Goal: Task Accomplishment & Management: Complete application form

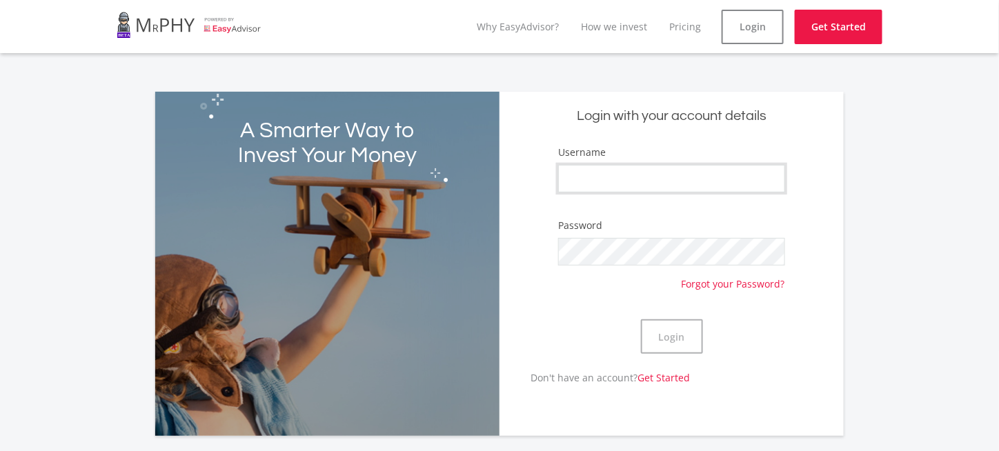
click at [607, 181] on input "Username" at bounding box center [671, 179] width 226 height 28
type input "dsnienaber"
click at [743, 284] on link "Forgot your Password?" at bounding box center [732, 279] width 103 height 26
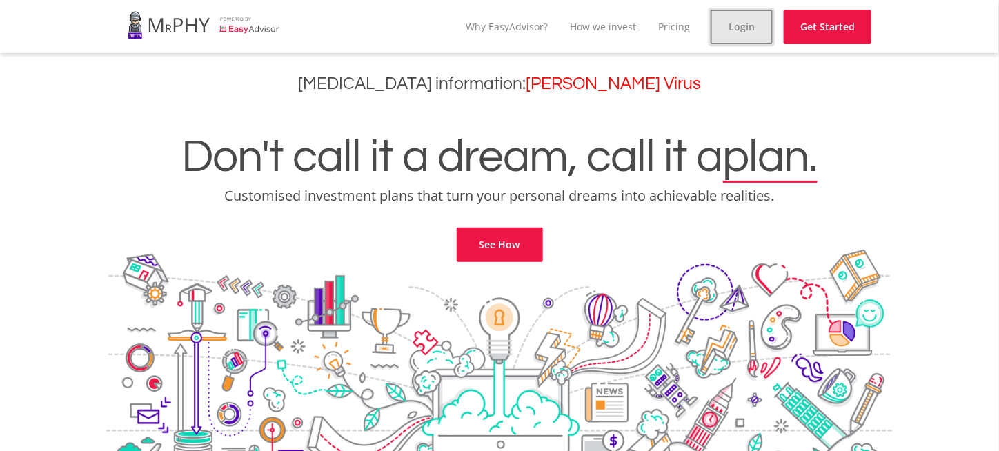
click at [750, 20] on link "Login" at bounding box center [741, 27] width 62 height 34
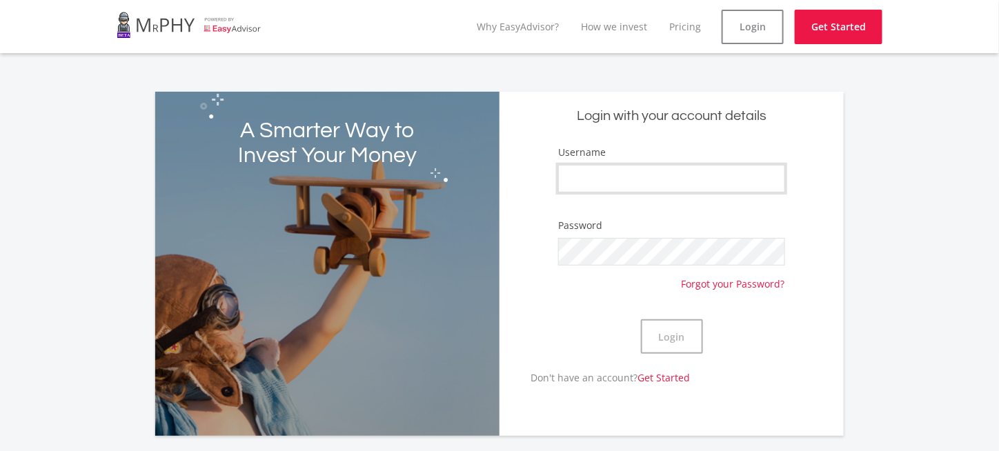
click at [630, 177] on input "Username" at bounding box center [671, 179] width 226 height 28
click at [597, 177] on input "DaveNienaber" at bounding box center [671, 179] width 226 height 28
type input "Davenienaber"
click at [707, 282] on link "Forgot your Password?" at bounding box center [732, 279] width 103 height 26
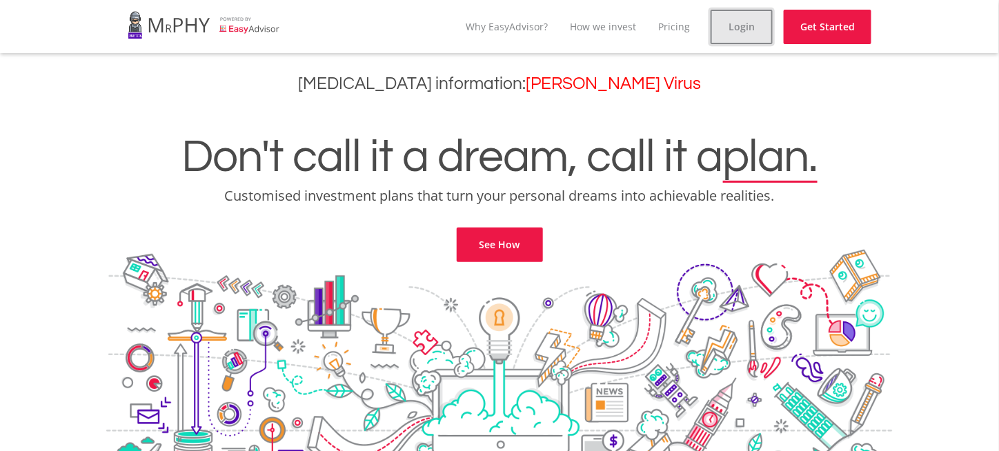
click at [754, 31] on link "Login" at bounding box center [741, 27] width 62 height 34
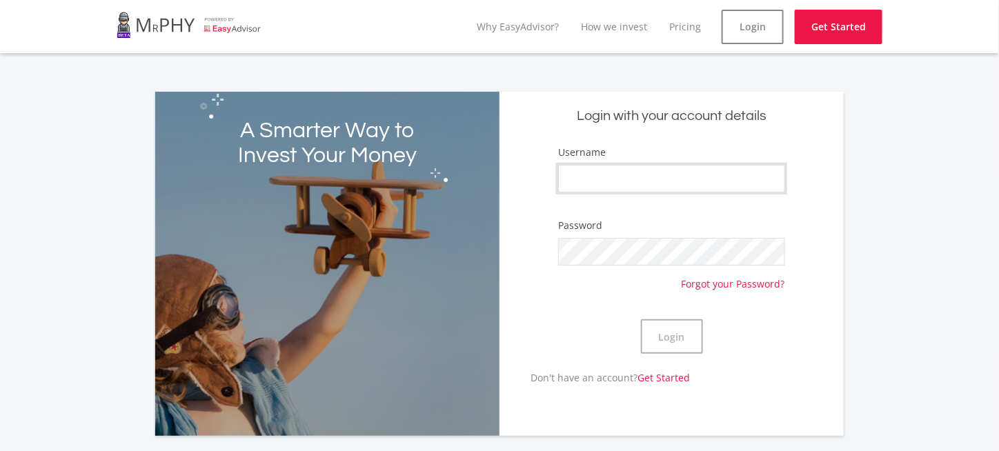
click at [619, 177] on input "Username" at bounding box center [671, 179] width 226 height 28
click at [599, 179] on input "DaveNienaber" at bounding box center [671, 179] width 226 height 28
type input "Davenienaber"
click at [599, 264] on div "Password Forgot your Password?" at bounding box center [671, 254] width 226 height 72
click at [669, 339] on button "Login" at bounding box center [672, 336] width 62 height 34
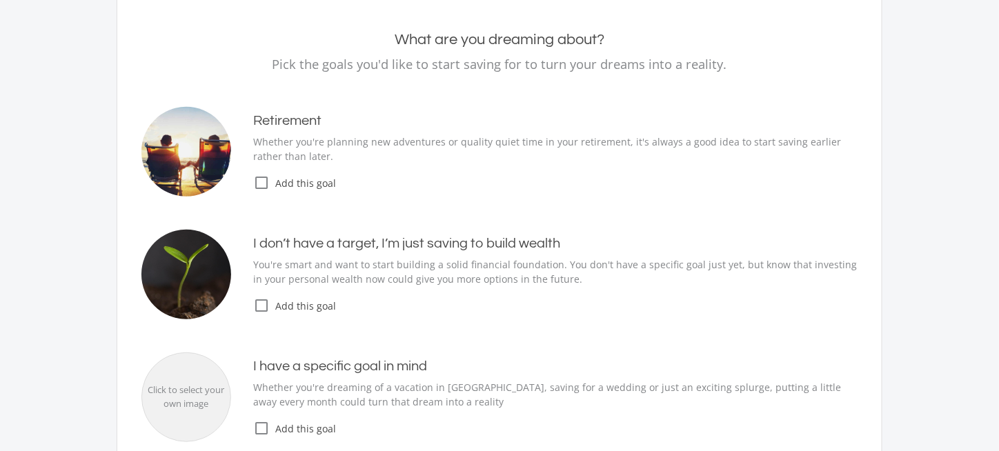
scroll to position [207, 0]
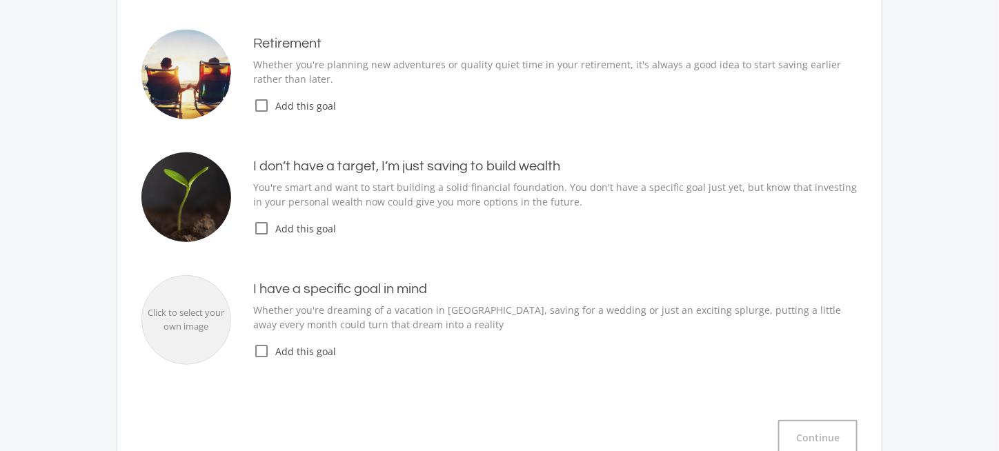
click at [260, 230] on icon "check_box_outline_blank" at bounding box center [261, 228] width 17 height 17
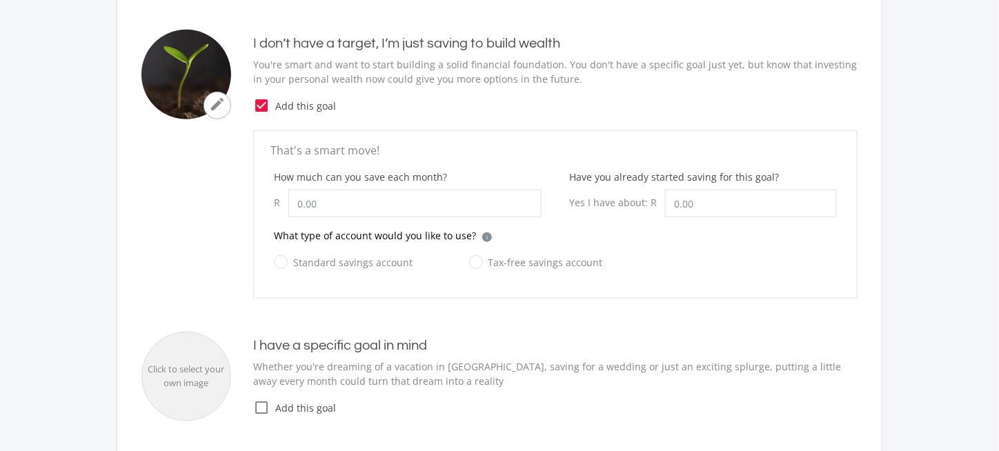
scroll to position [345, 0]
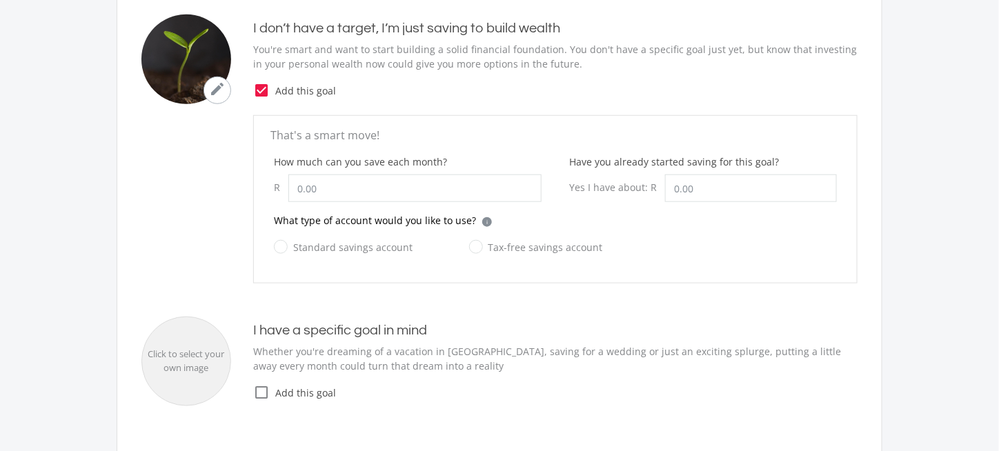
click at [472, 246] on label "Tax-free savings account" at bounding box center [536, 247] width 134 height 17
click at [472, 246] on input "Tax-free savings account" at bounding box center [522, 255] width 134 height 28
radio input "true"
click at [358, 190] on input "How much can you save each month?" at bounding box center [414, 188] width 253 height 28
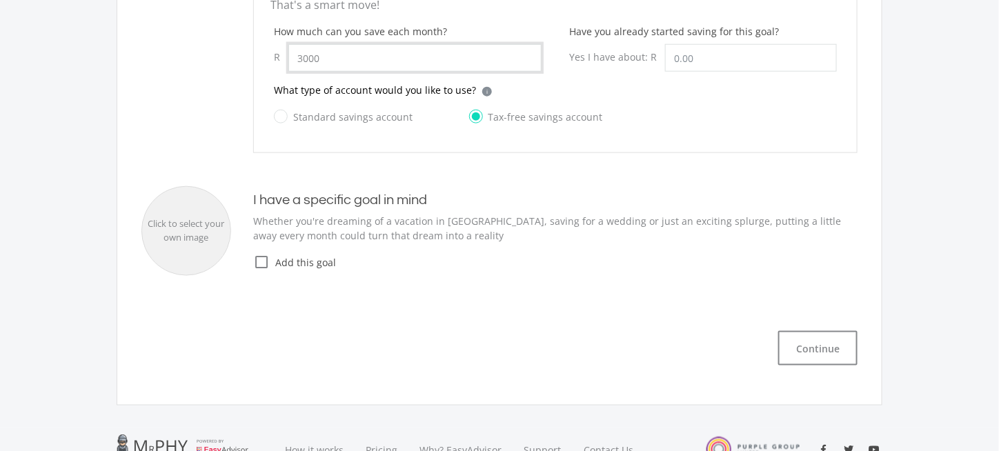
scroll to position [483, 0]
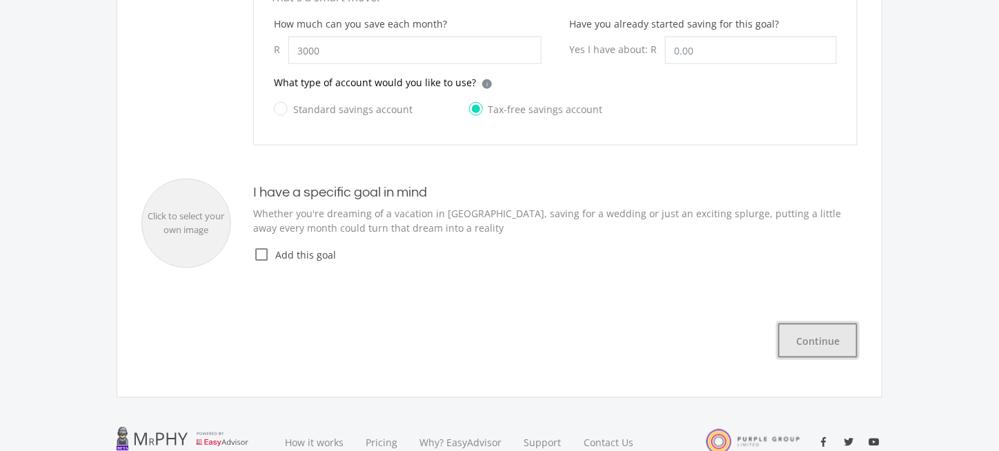
type input "3,000.00"
click at [825, 344] on button "Continue" at bounding box center [817, 340] width 79 height 34
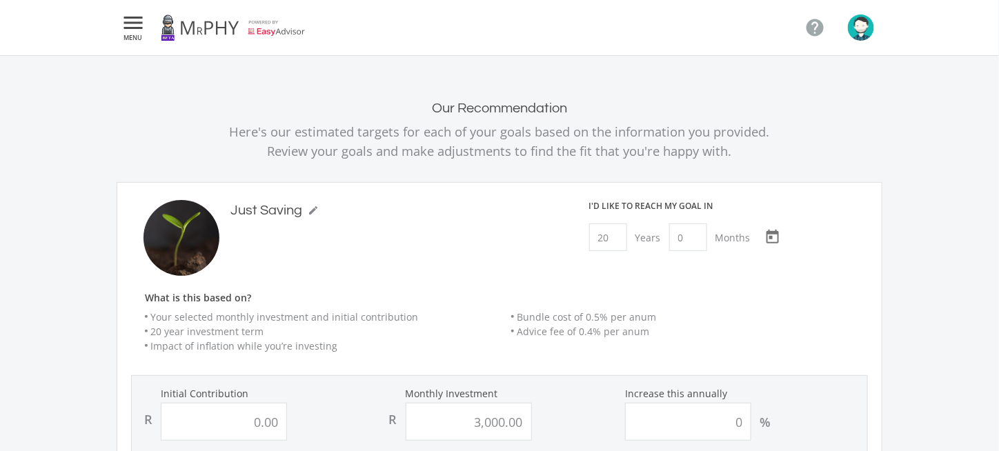
type input "0"
type input "3000"
type input "0.00"
type input "3,000.00"
drag, startPoint x: 615, startPoint y: 231, endPoint x: 513, endPoint y: 249, distance: 103.6
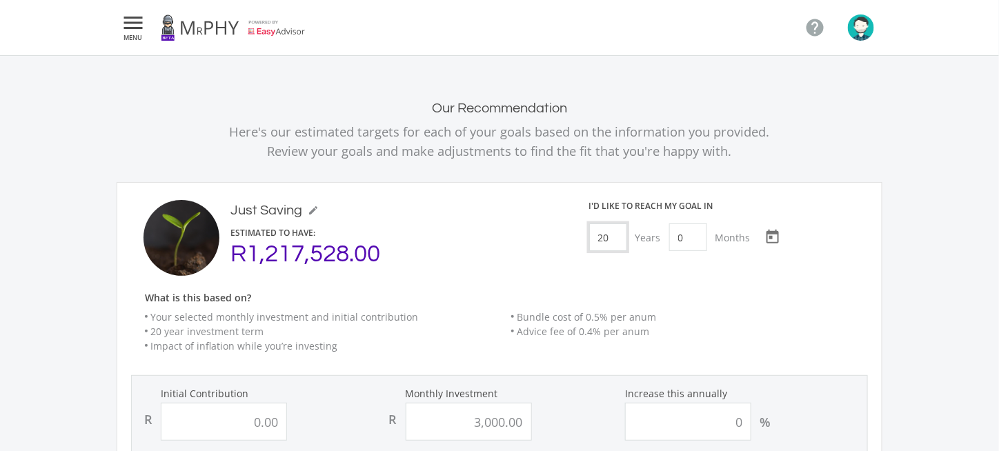
click at [513, 249] on div "Just Saving mode_edit Just Saving ESTIMATED TO HAVE: R1,217,528.00 I'd like to …" at bounding box center [499, 238] width 757 height 76
type input "15"
click at [784, 320] on li "Bundle cost of 0.5% per anum" at bounding box center [689, 317] width 357 height 14
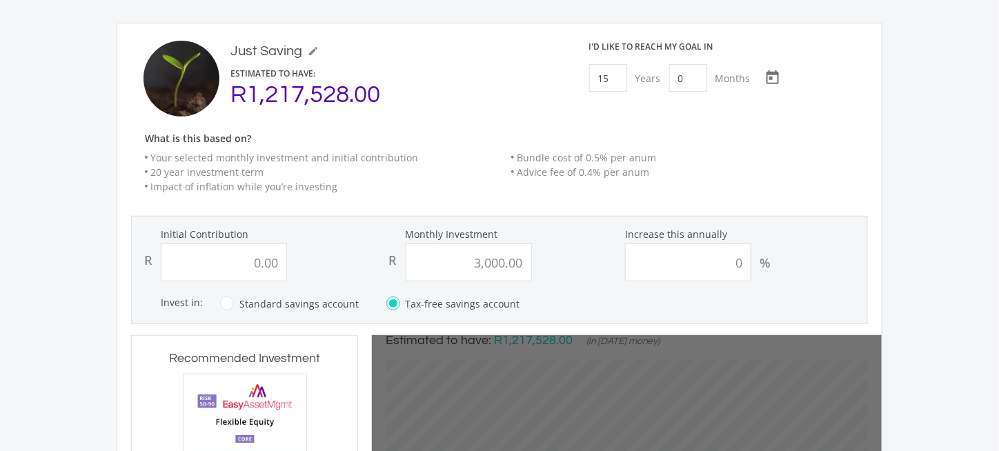
scroll to position [207, 0]
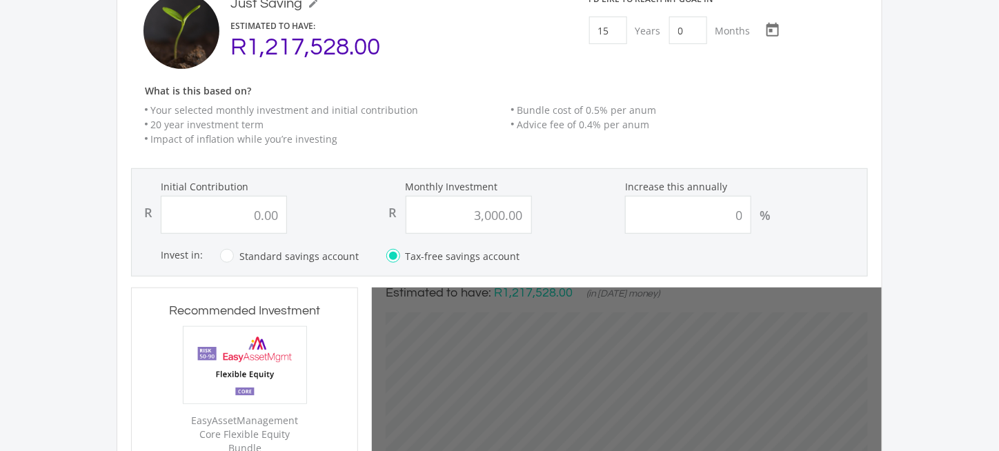
type input "0"
type input "3000"
type input "0.00"
type input "3,000.00"
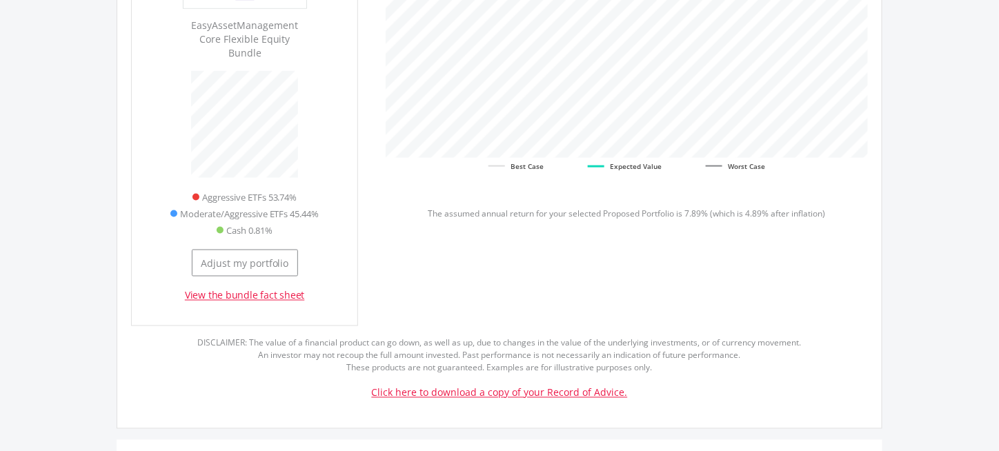
scroll to position [519, 0]
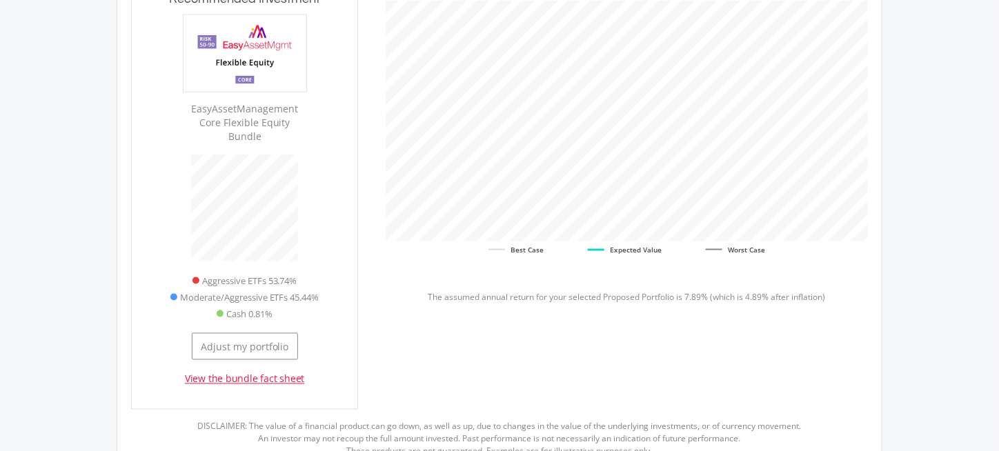
click at [277, 372] on link "View the bundle fact sheet" at bounding box center [245, 379] width 120 height 14
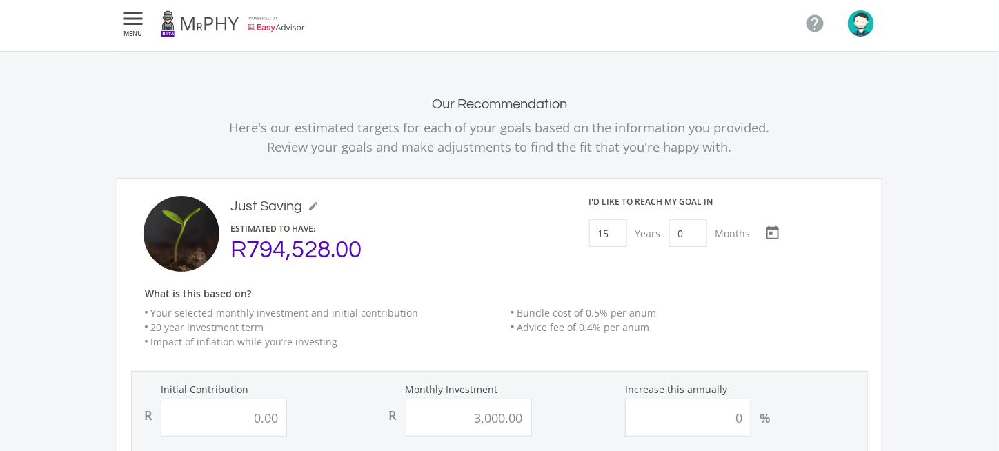
scroll to position [0, 0]
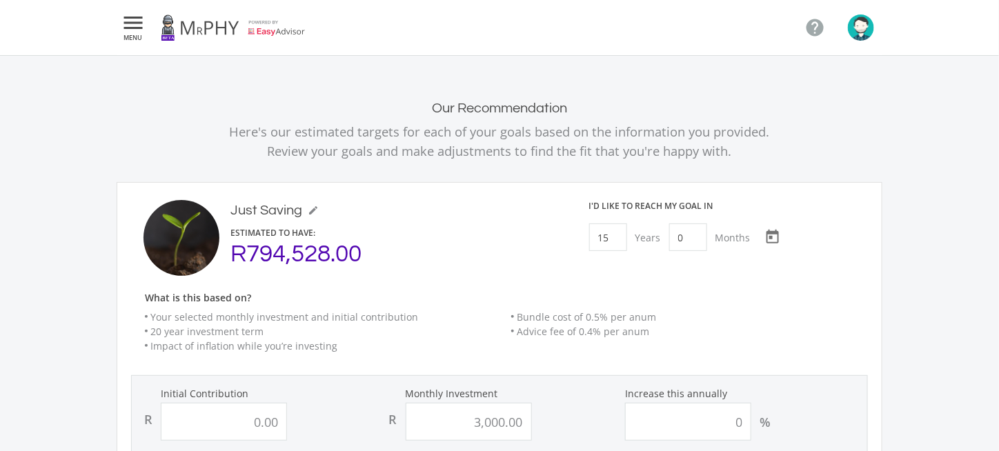
click at [130, 24] on icon "" at bounding box center [133, 22] width 25 height 17
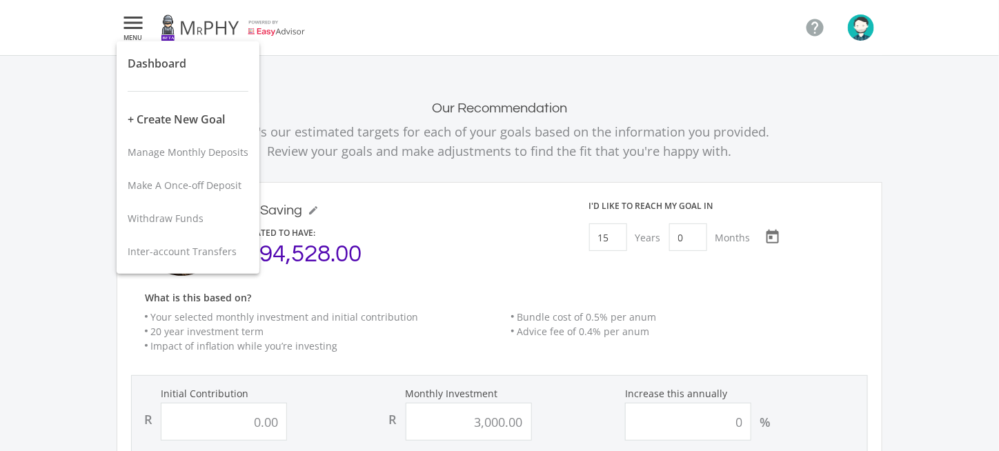
click at [45, 97] on div at bounding box center [499, 225] width 999 height 451
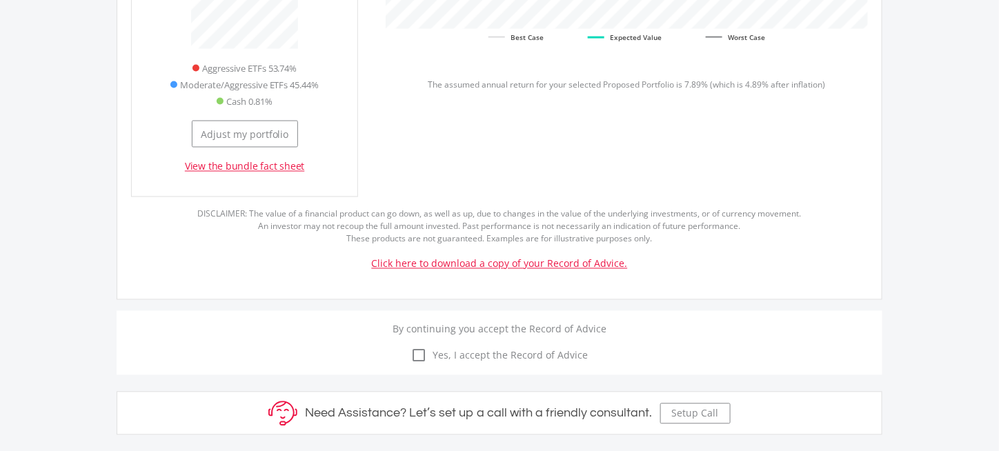
scroll to position [621, 0]
